Goal: Answer question/provide support

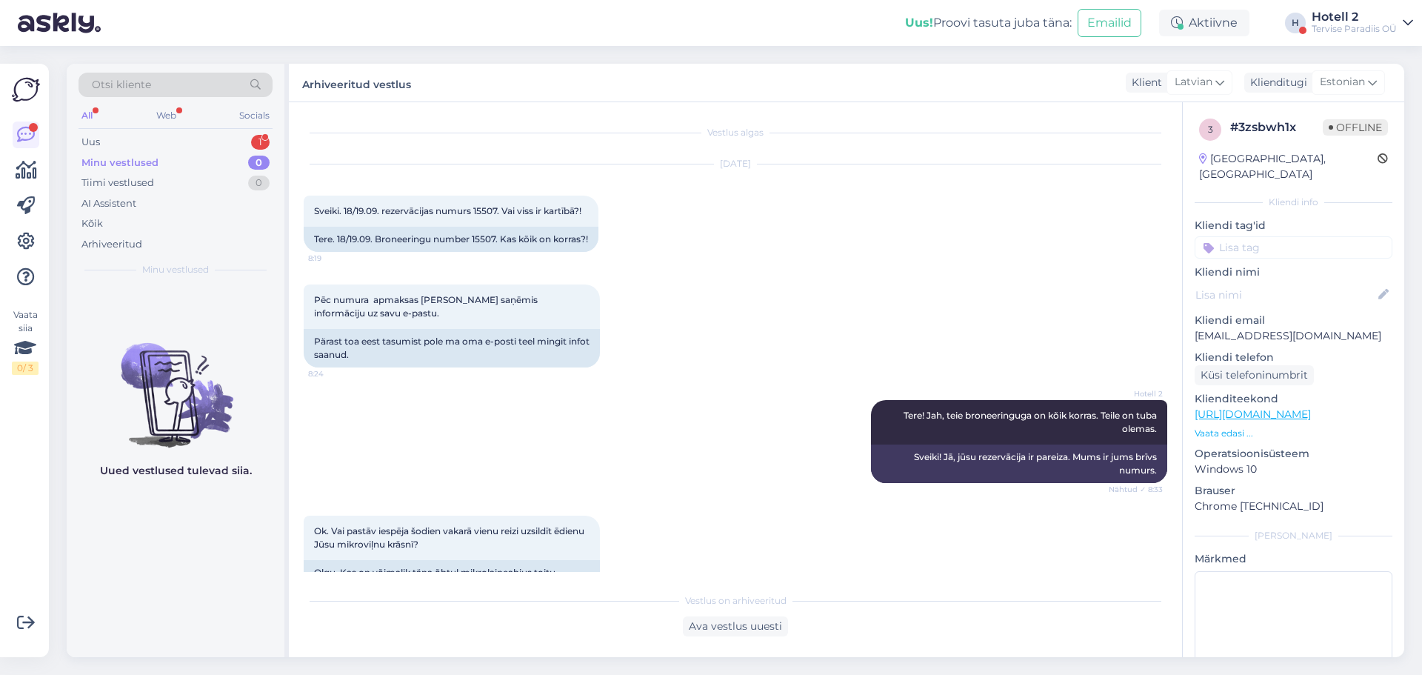
scroll to position [234, 0]
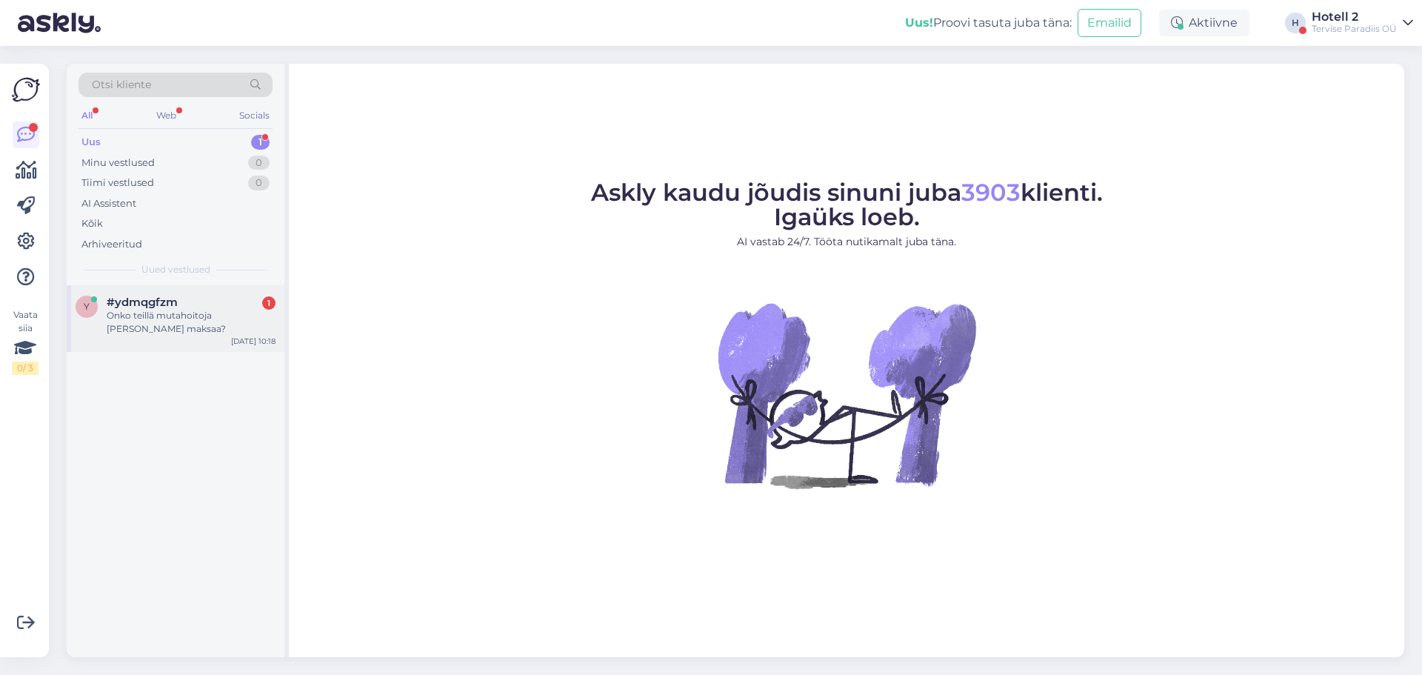
click at [104, 304] on div "y #ydmqgfzm 1 Onko teillä mutahoitoja ja mutä maksaa?" at bounding box center [176, 316] width 200 height 40
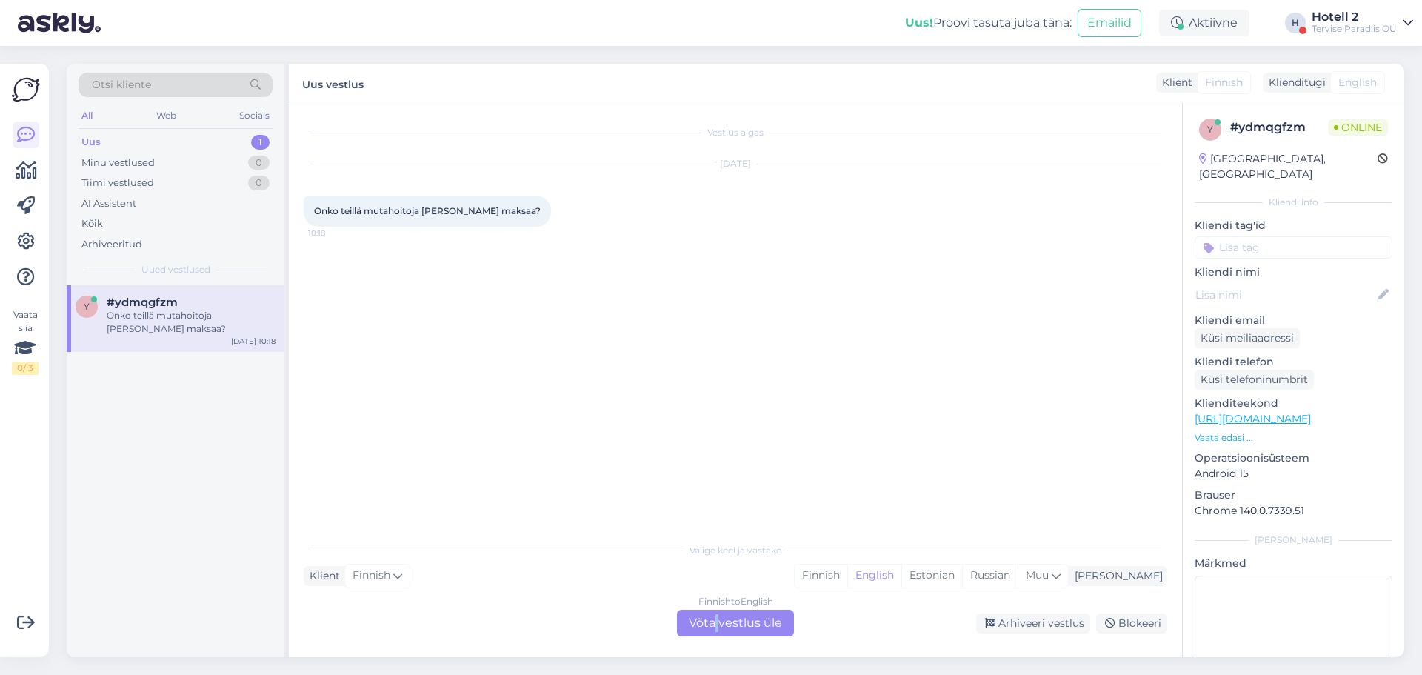
drag, startPoint x: 715, startPoint y: 623, endPoint x: 805, endPoint y: 620, distance: 90.4
click at [715, 621] on div "Finnish to English Võta vestlus üle" at bounding box center [735, 623] width 117 height 27
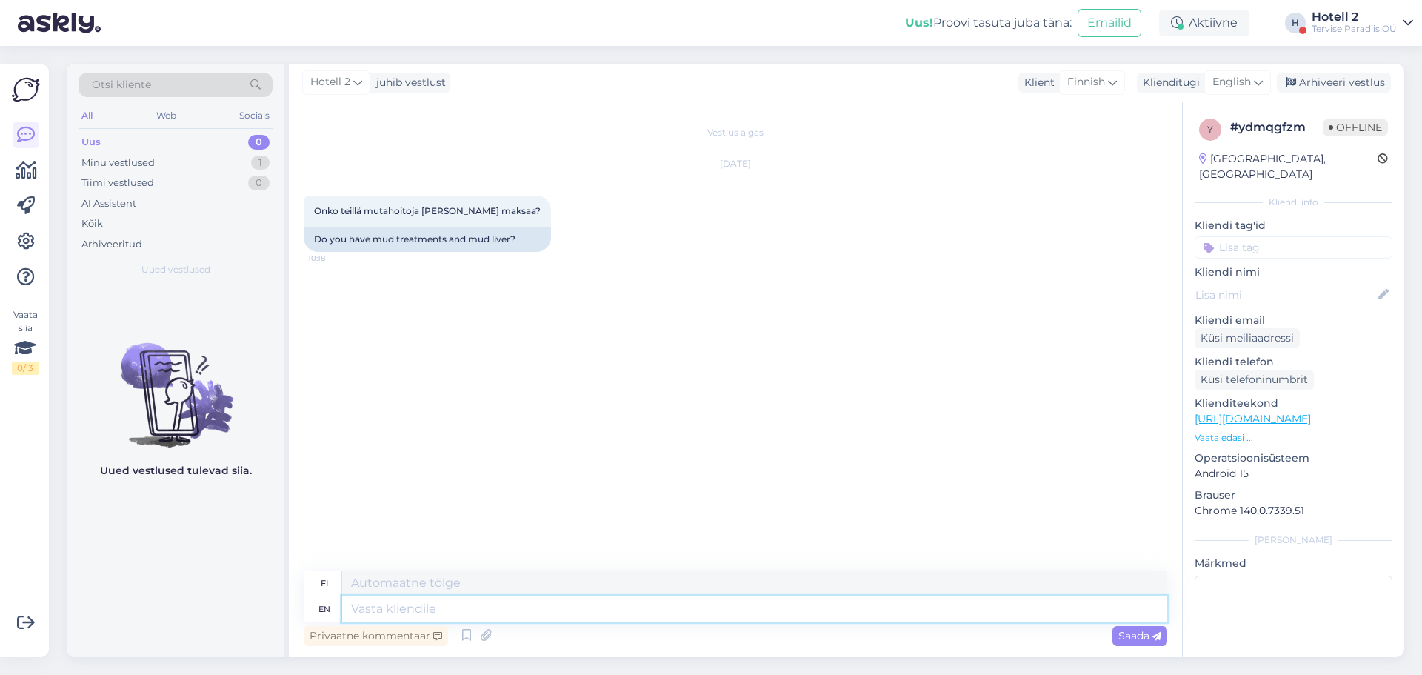
click at [423, 613] on textarea at bounding box center [754, 608] width 825 height 25
type textarea "Hello!"
type textarea "Hei!"
type textarea "Hello! Unfortunately w"
type textarea "Hei! Valitettavasti"
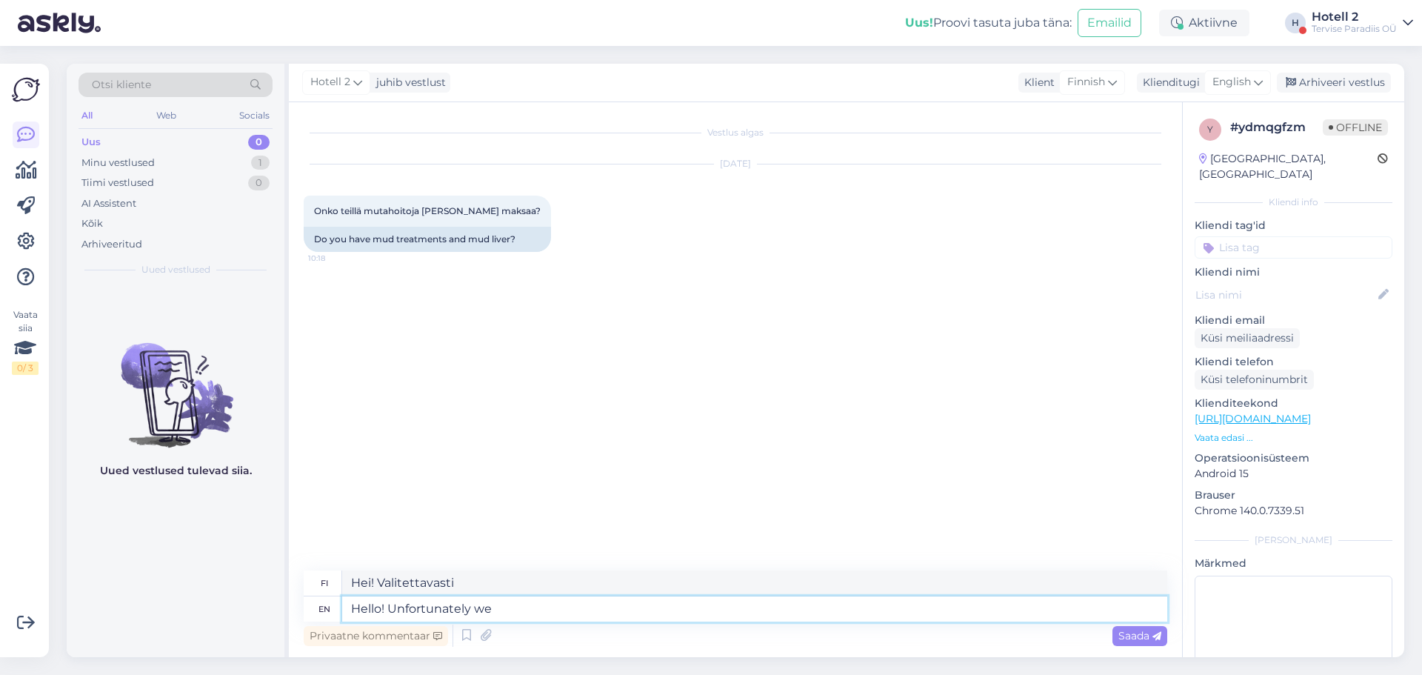
type textarea "Hello! Unfortunately we d"
type textarea "Hei! Valitettavasti me"
type textarea "Hello! Unfortunately we dont"
type textarea "Hei! Valitettavasti meillä ei ole"
type textarea "Hello! Unfortunately we dont have mud"
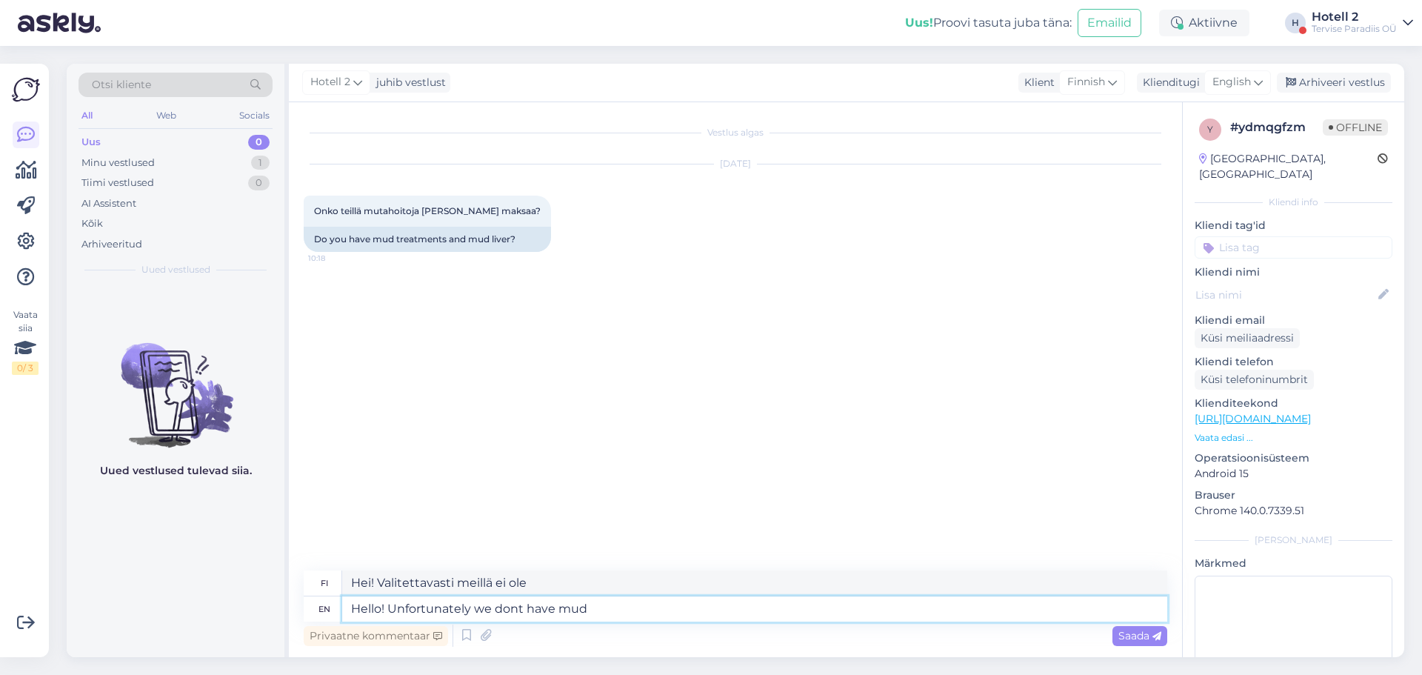
type textarea "Hei! Valitettavasti meillä ei ole mutaa"
type textarea "Hello! Unfortunately we dont have mud treatments"
type textarea "Hei! Valitettavasti meillä ei ole mutahoitoja"
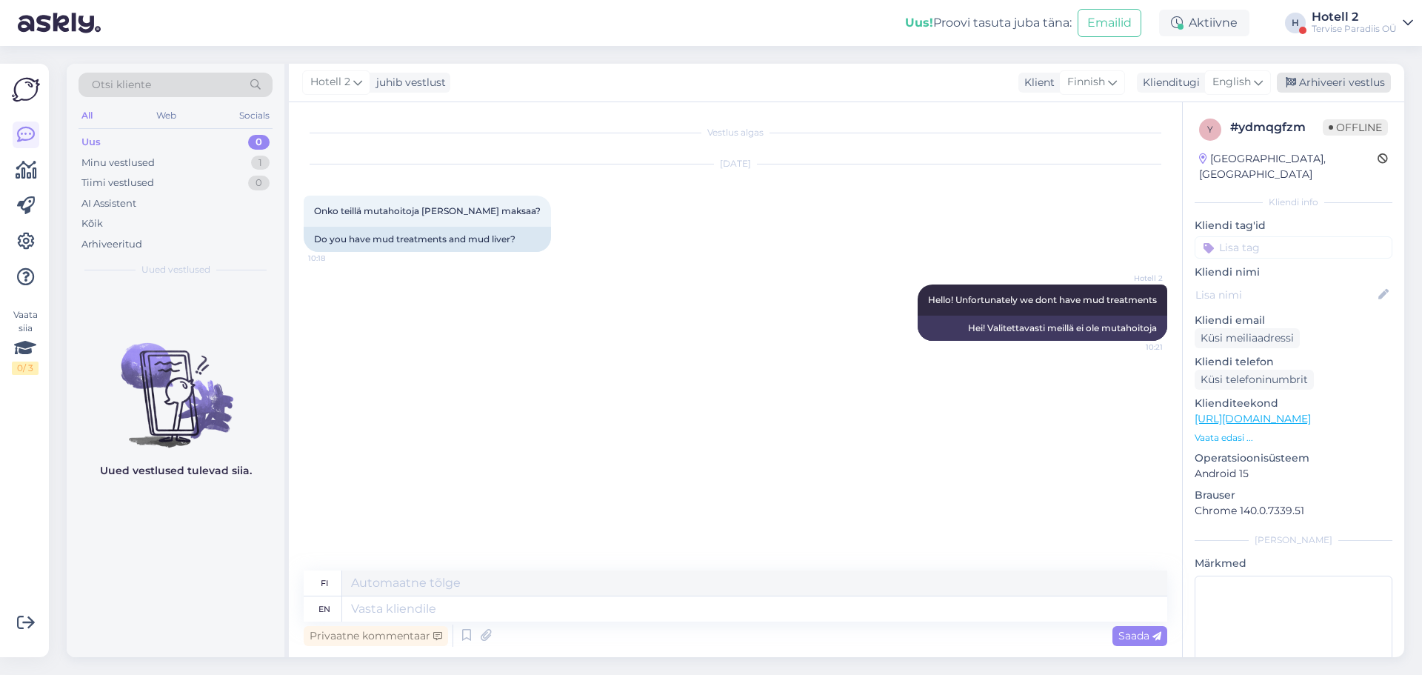
click at [1337, 81] on div "Arhiveeri vestlus" at bounding box center [1334, 83] width 114 height 20
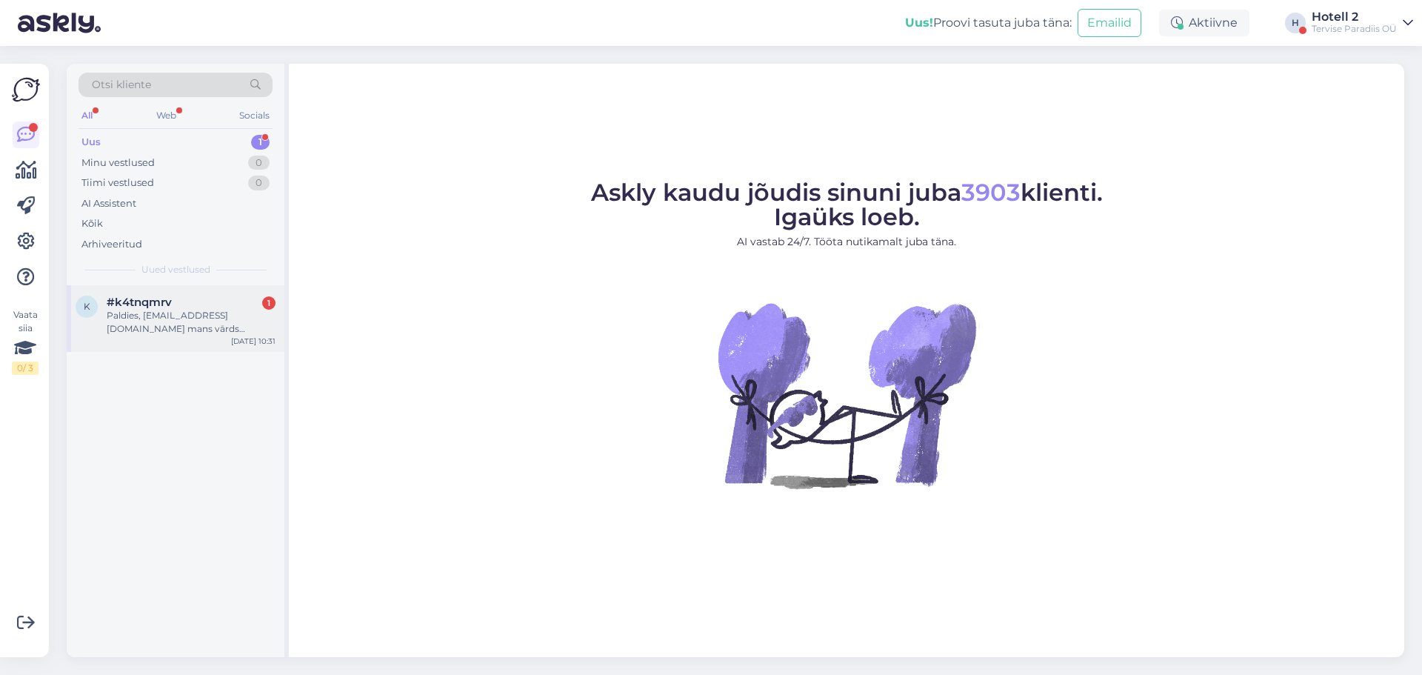
click at [194, 320] on div "Paldies, Gunta.tinusa@gmail.com mans vārds Gunta Dejus" at bounding box center [191, 322] width 169 height 27
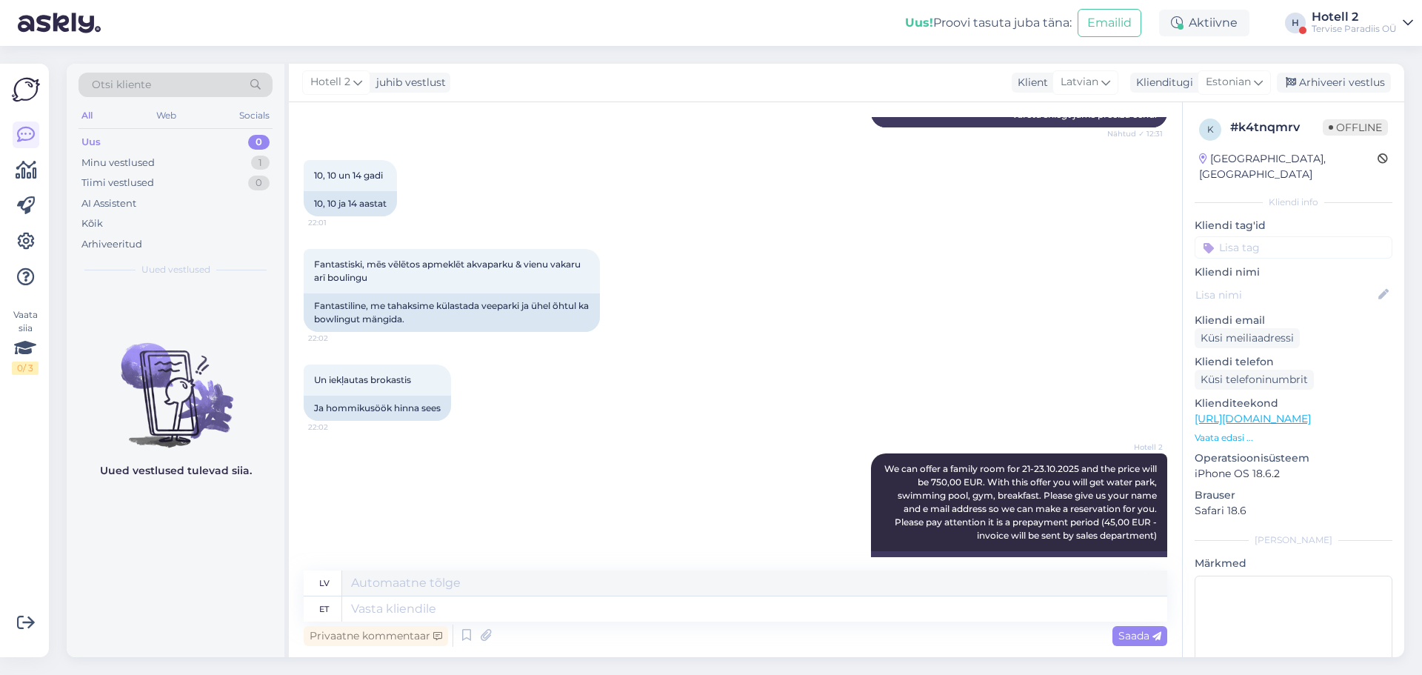
scroll to position [529, 0]
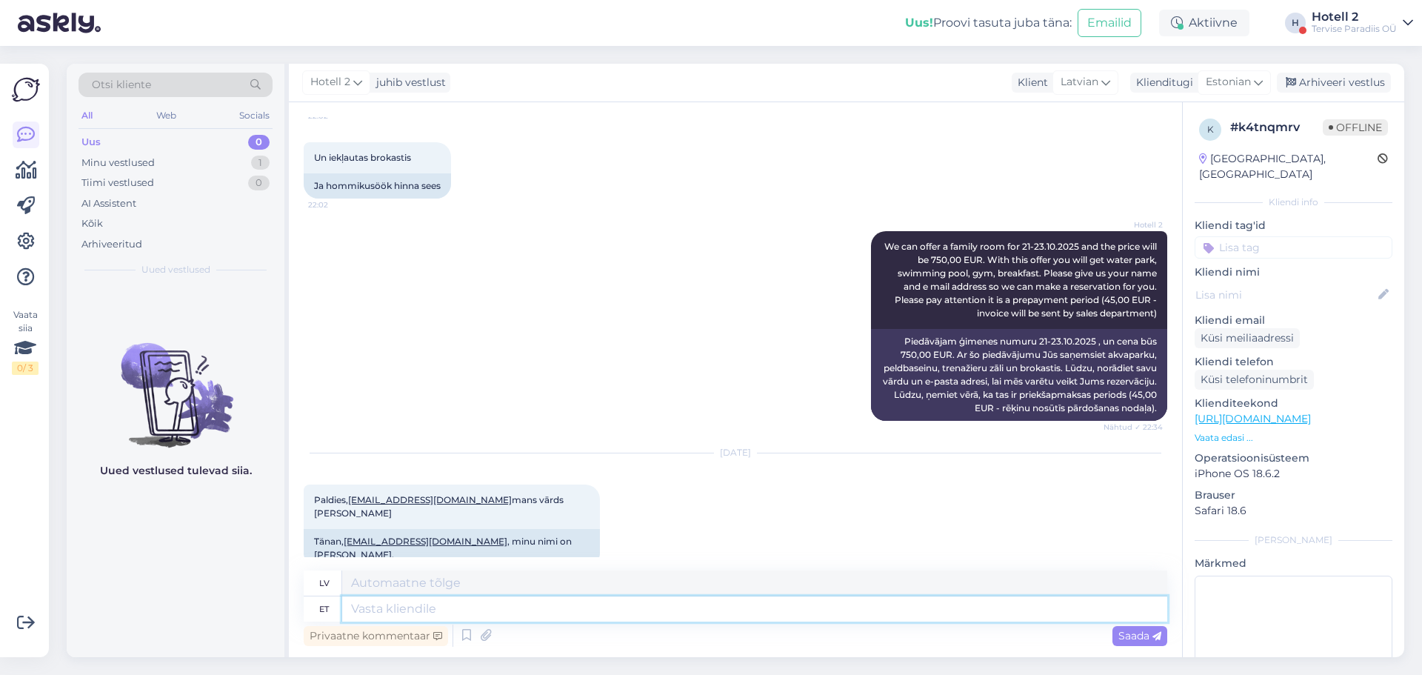
click at [350, 610] on textarea at bounding box center [754, 608] width 825 height 25
type textarea "Thank yo"
type textarea "Paldies"
type textarea "Thank you!"
type textarea "Paldies!"
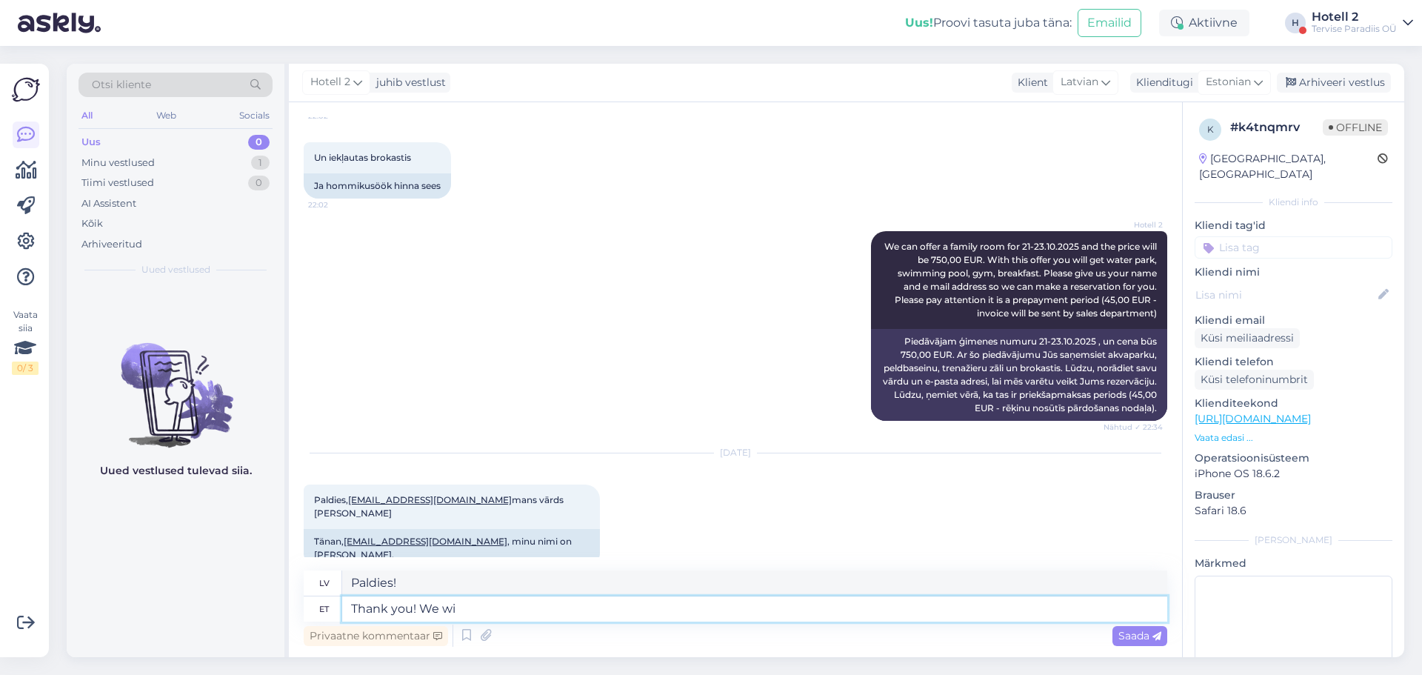
type textarea "Thank you! We wil"
type textarea "Paldies! Mēs"
type textarea "Thank you! We will"
type textarea "Paldies! Mēs to darīsim"
type textarea "Thank you! We will make"
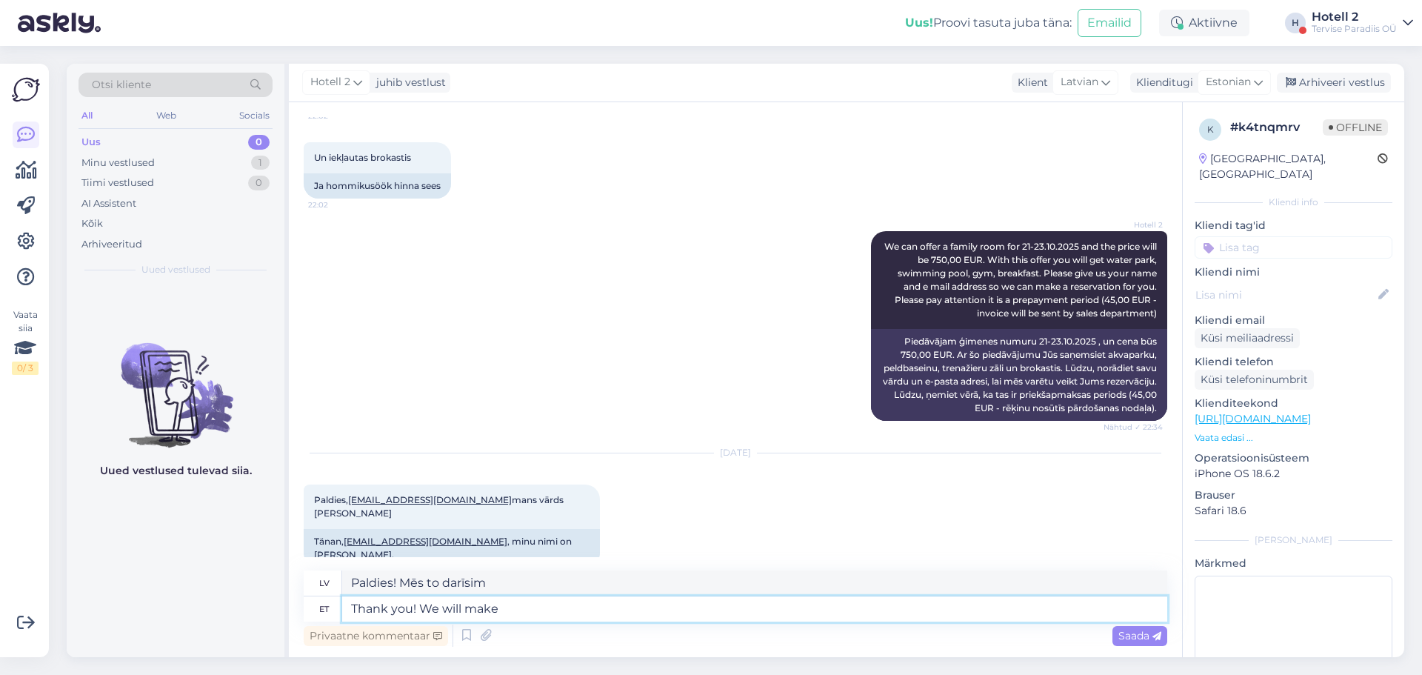
type textarea "Paldies! Mēs to izdarīsim"
type textarea "Thank you! We will make a re"
type textarea "Paldies! Mēs izveidosim"
type textarea "Thank you! We will make a res"
type textarea "Paldies! Mēs veiksim atkārtotu pārbaudi."
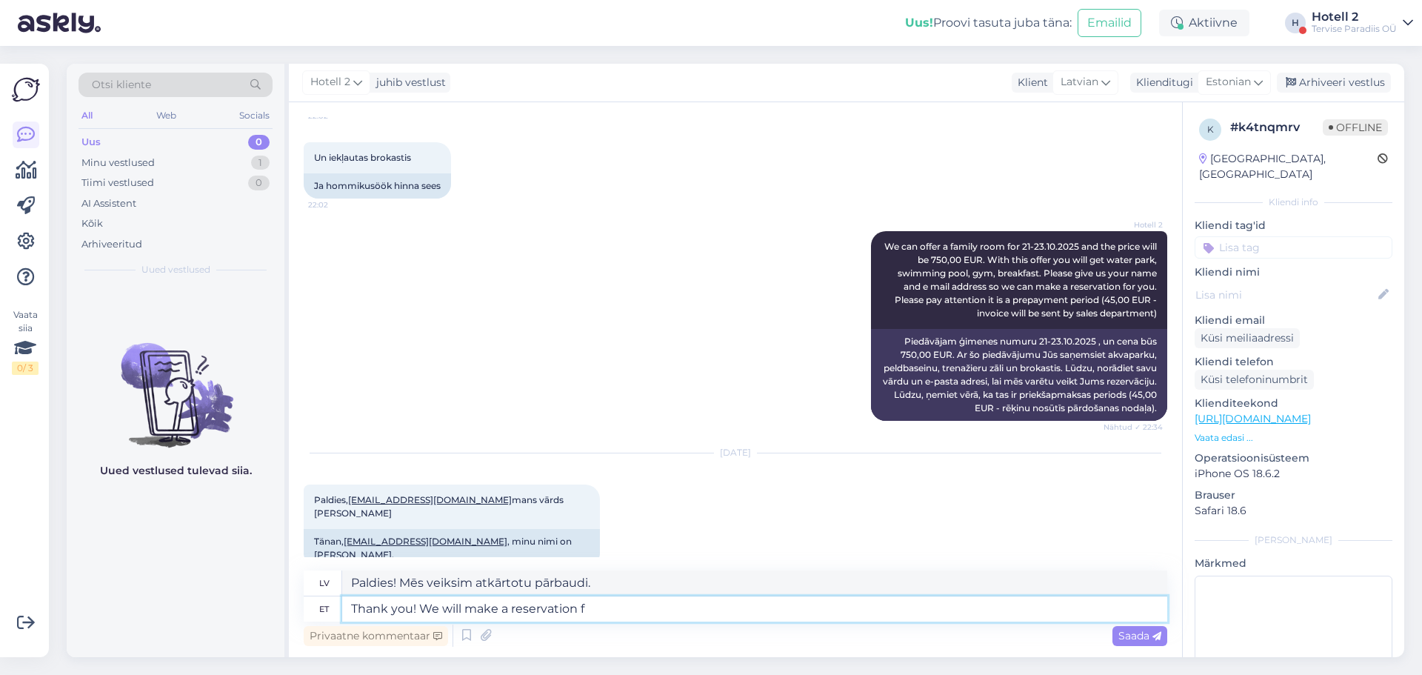
type textarea "Thank you! We will make a reservation fo"
type textarea "Paldies! Mēs veiksim rezervāciju."
type textarea "Thank you! We will make a reservation for"
type textarea "Paldies! Mēs veiksim rezervāciju"
type textarea "Thank you! We will make a reservation for you a"
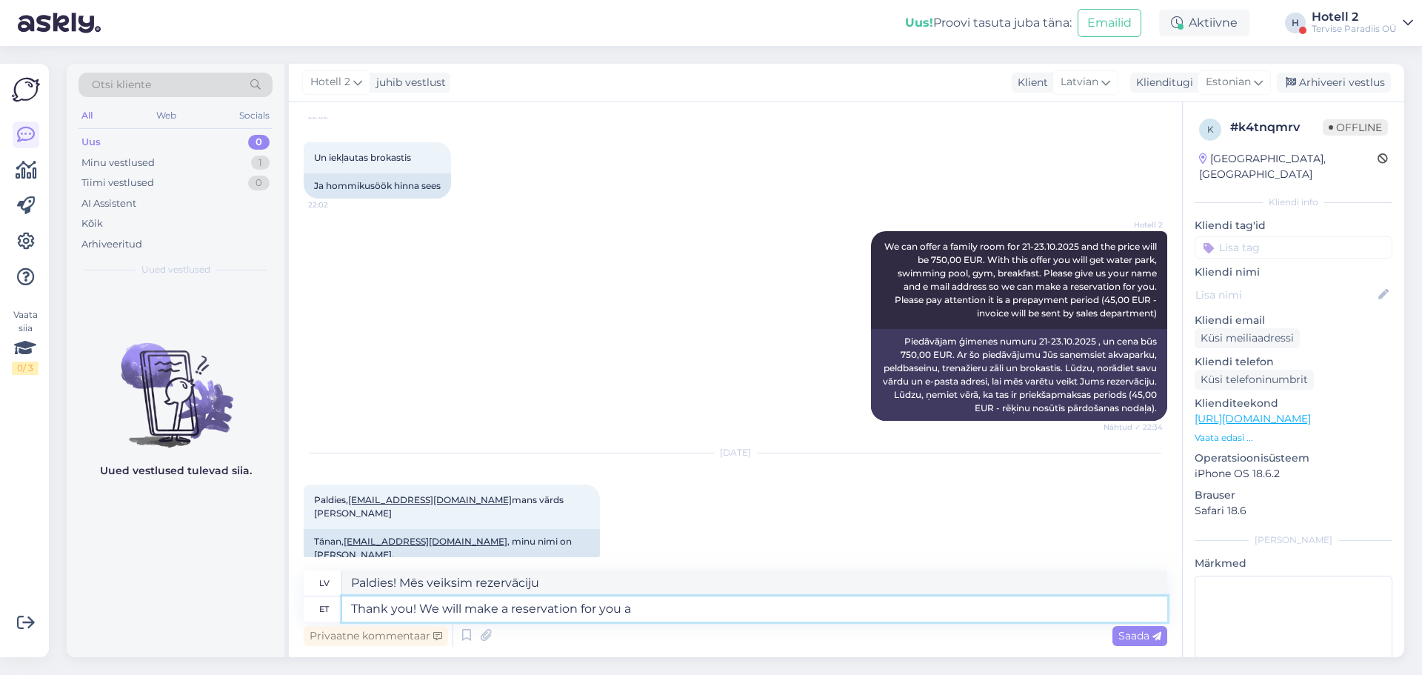
type textarea "Paldies! Mēs veiksim jums rezervāciju."
type textarea "Thank you! We will make a reservation for you and the sal"
type textarea "Paldies! Mēs veiksim rezervāciju jums un jūsu ērtībām."
type textarea "Thank you! We will make a reservation for you and the sales de"
type textarea "Paldies! Mēs veiksim rezervāciju jums un pārdošanas komandai."
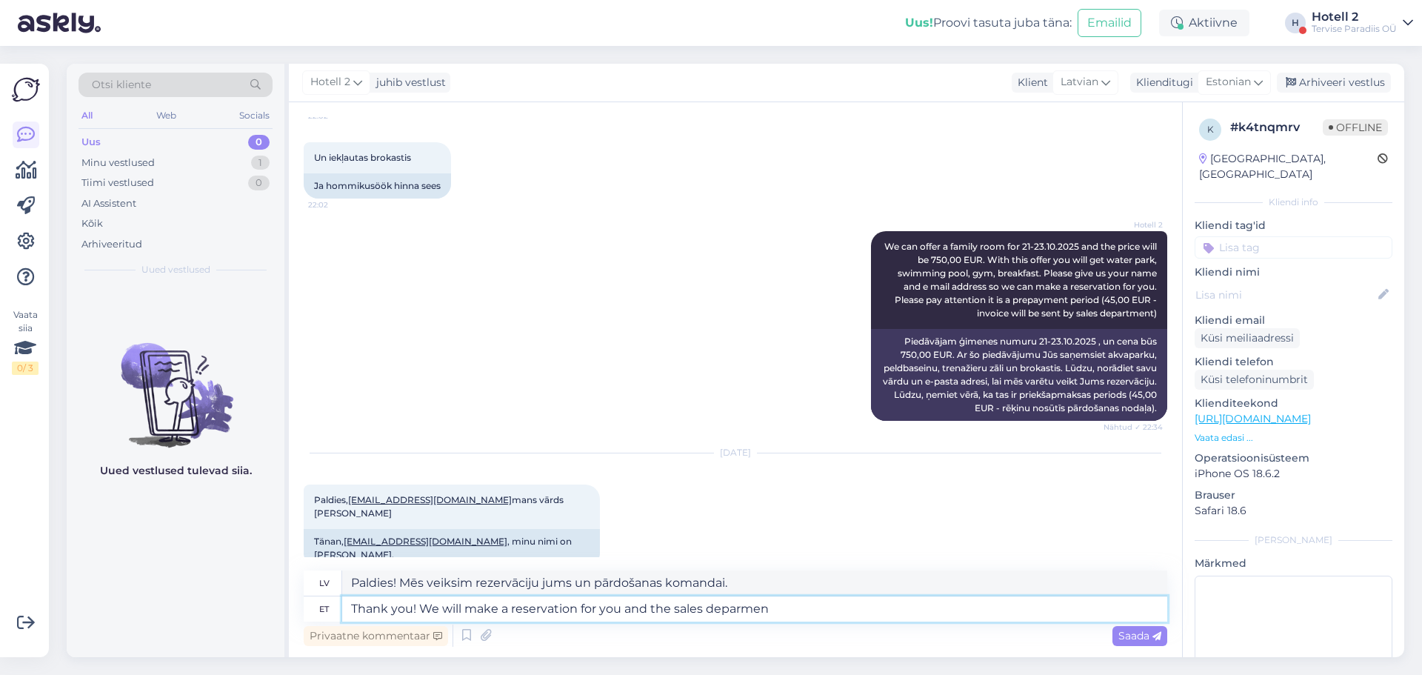
type textarea "Thank you! We will make a reservation for you and the sales deparment"
type textarea "Paldies! Mēs veiksim rezervāciju jums un pārdošanas nodaļai."
type textarea "Thank you! We will make a reservation for you and the sales department will sen"
type textarea "Paldies! Mēs veiksim jums rezervāciju, un pārdošanas nodaļa to darīs."
type textarea "Thank you! We will make a reservation for you and the sales department will send"
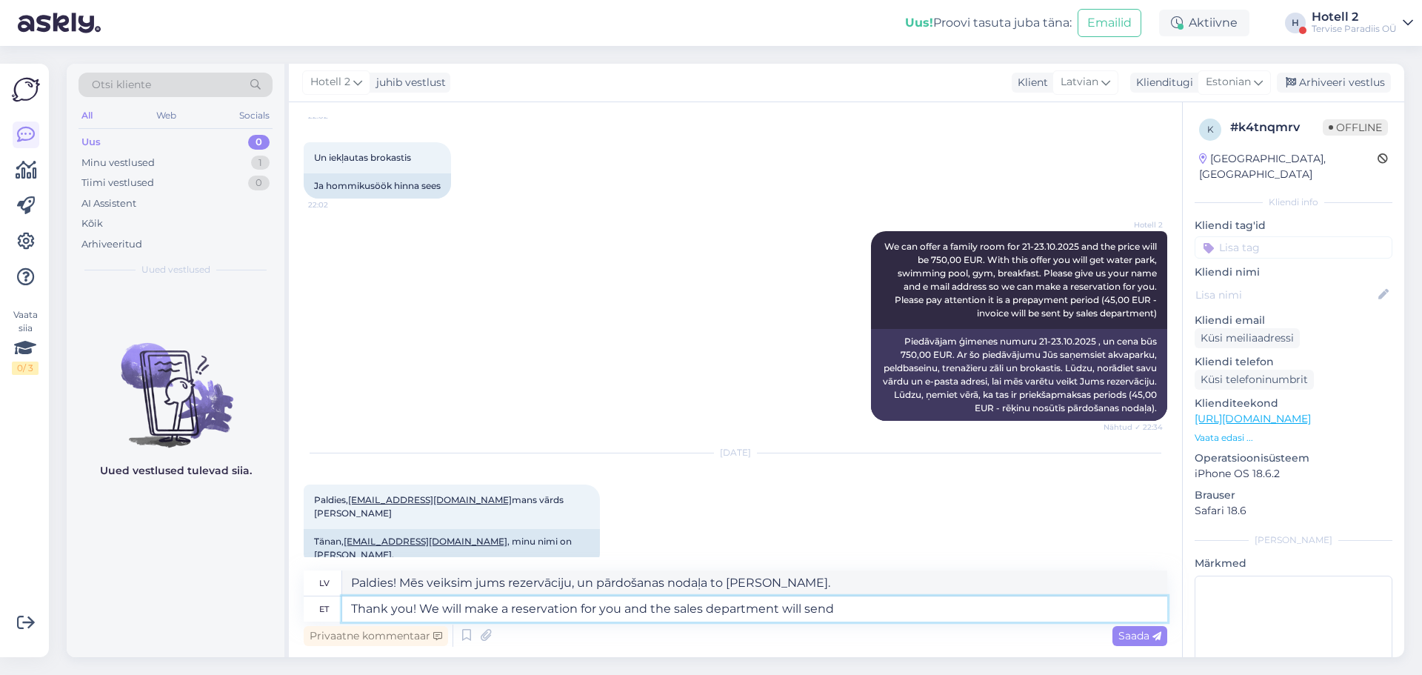
type textarea "Paldies! Mēs veiksim jums rezervāciju, un pārdošanas nodaļa nosūtīs jums"
type textarea "Thank you! We will make a reservation for you and the sales department will sen…"
type textarea "Paldies! Mēs veiksim jums rezervāciju, un pārdošanas nodaļa jums nosūtīs"
type textarea "Thank you! We will make a reservation for you and the sales department will sen…"
type textarea "Paldies! Mēs veiksim jums rezervāciju, un pārdošanas nodaļa nosūtīs jums priekš…"
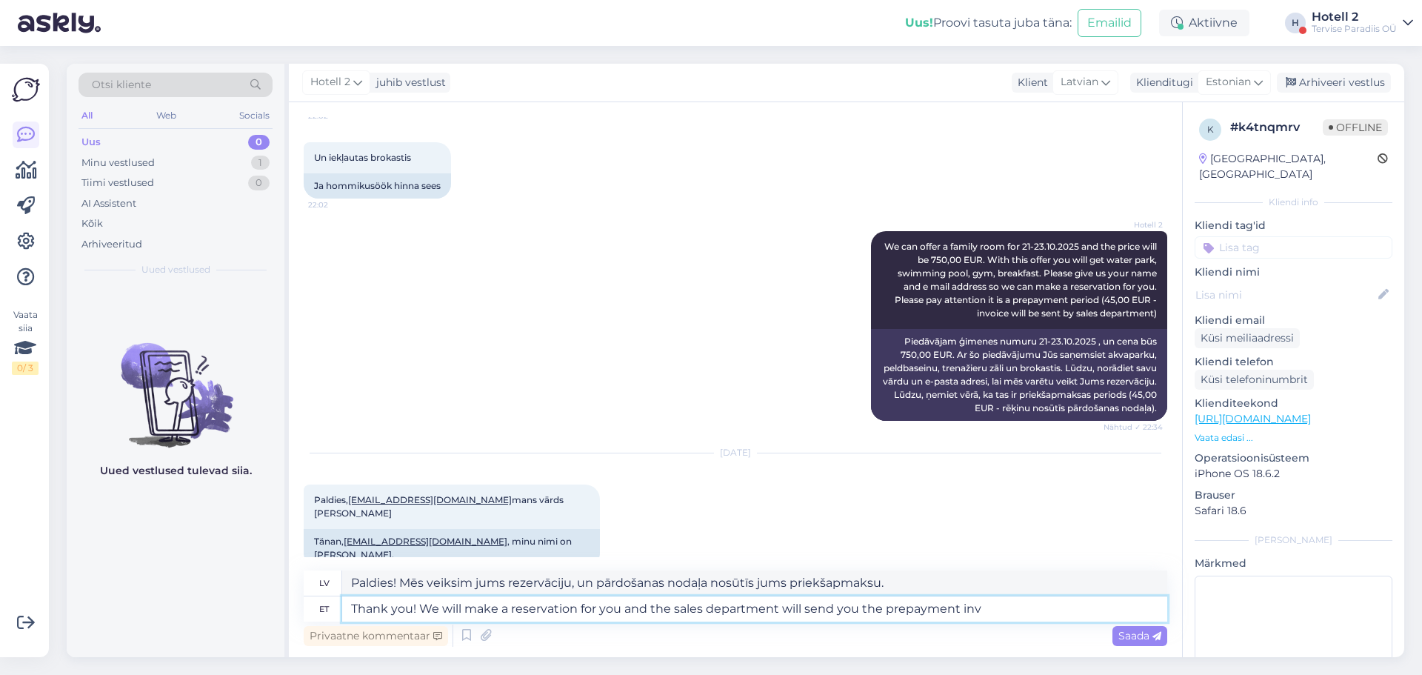
type textarea "Thank you! We will make a reservation for you and the sales department will sen…"
type textarea "Paldies! Mēs veiksim jums rezervāciju, un pārdošanas nodaļa nosūtīs jums priekš…"
type textarea "Thank you! We will make a reservation for you and the sales department will sen…"
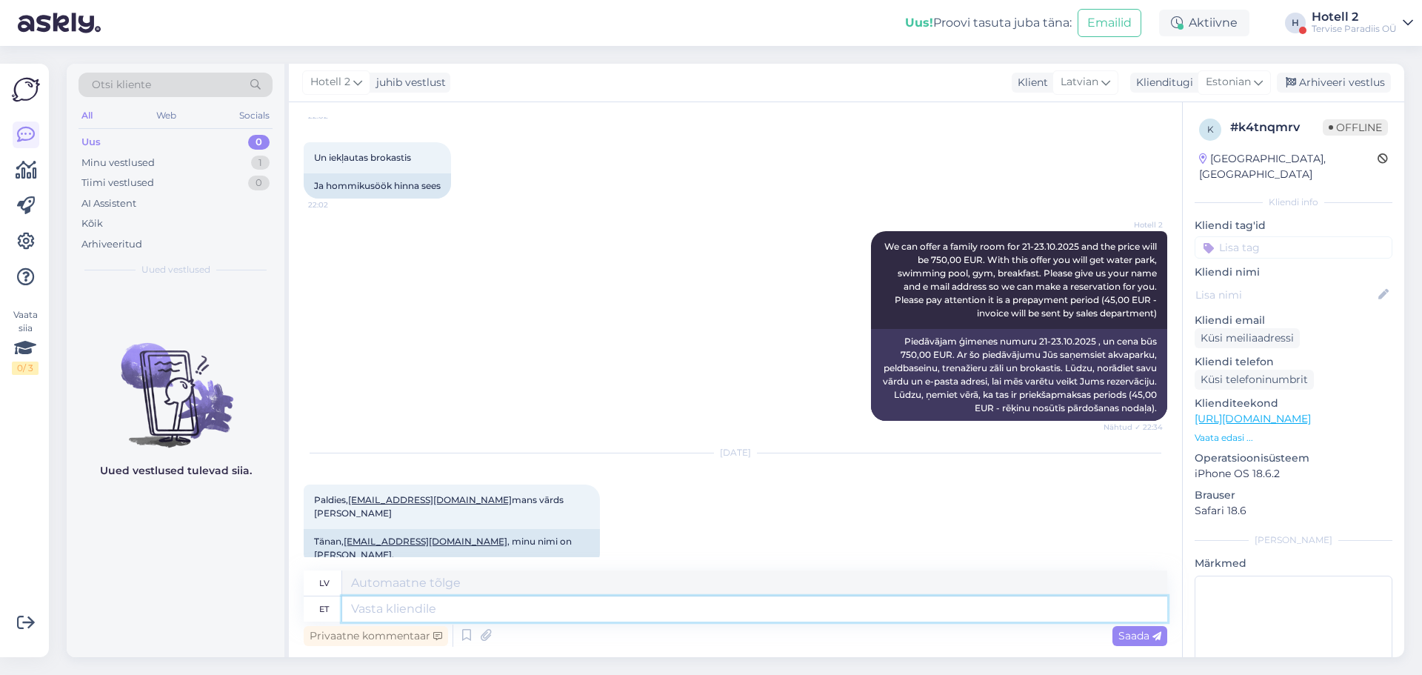
scroll to position [644, 0]
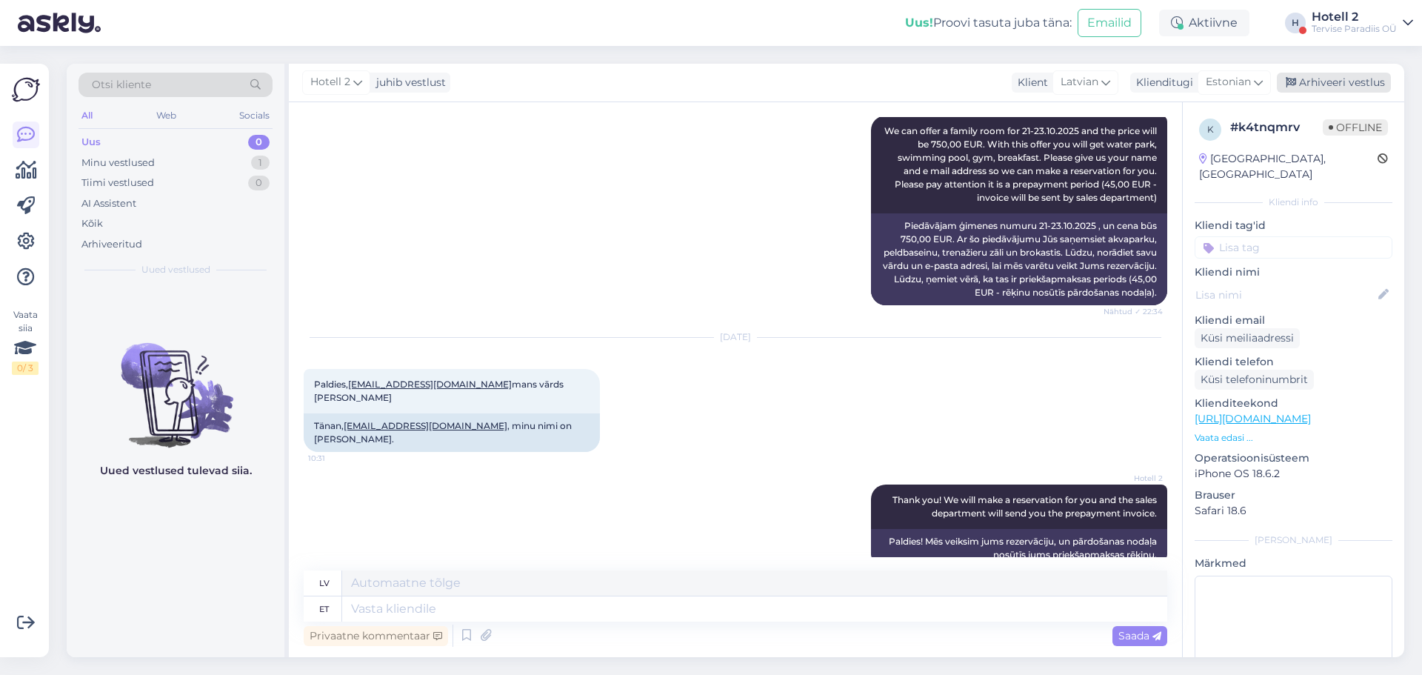
click at [1361, 80] on div "Arhiveeri vestlus" at bounding box center [1334, 83] width 114 height 20
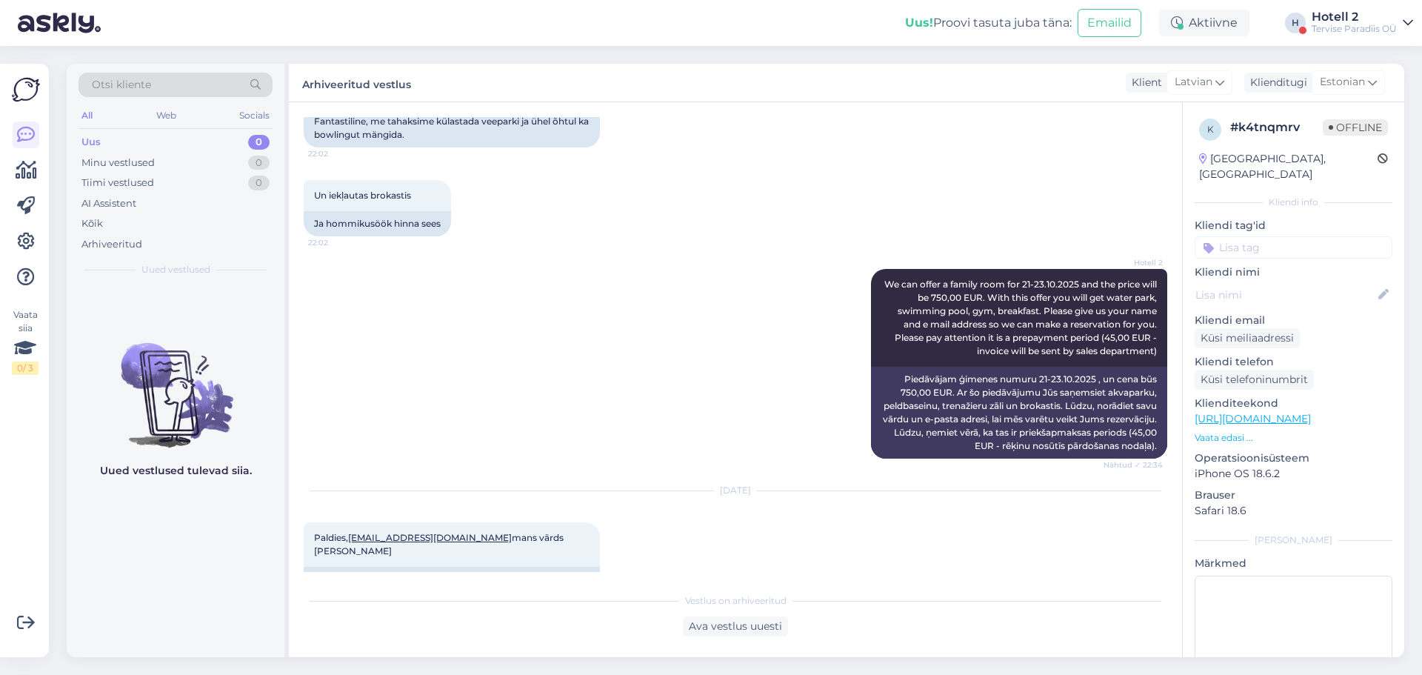
scroll to position [259, 0]
